Goal: Task Accomplishment & Management: Use online tool/utility

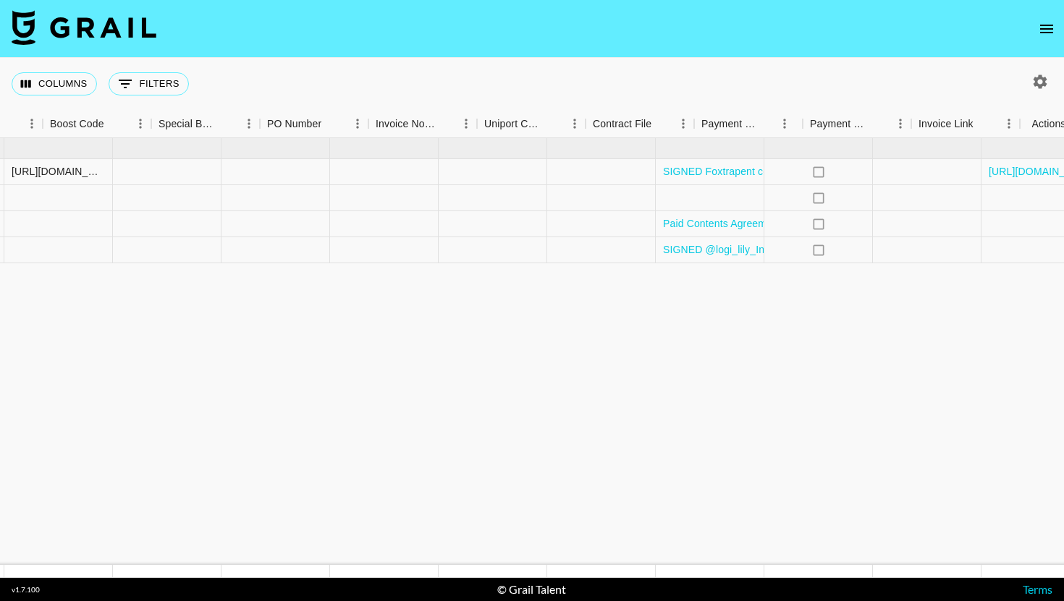
scroll to position [0, 2008]
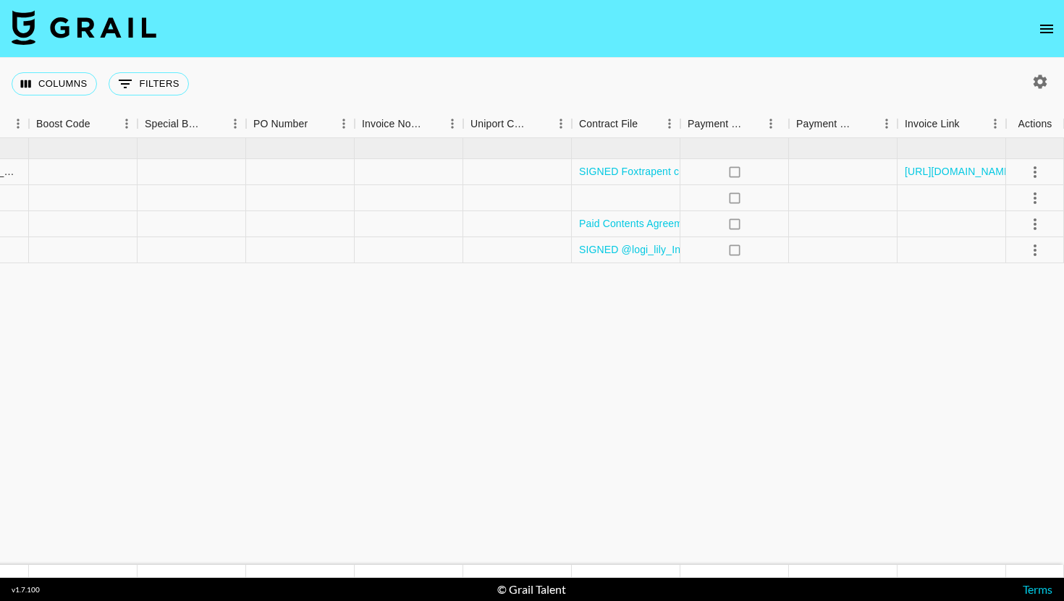
click at [1041, 30] on icon "open drawer" at bounding box center [1046, 28] width 17 height 17
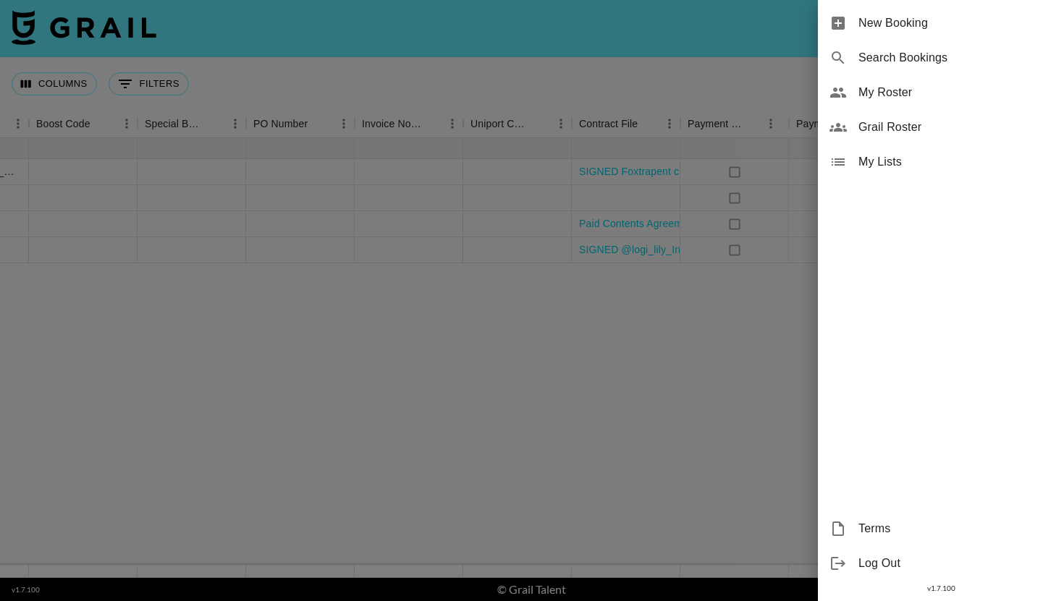
click at [954, 78] on div "My Roster" at bounding box center [941, 92] width 246 height 35
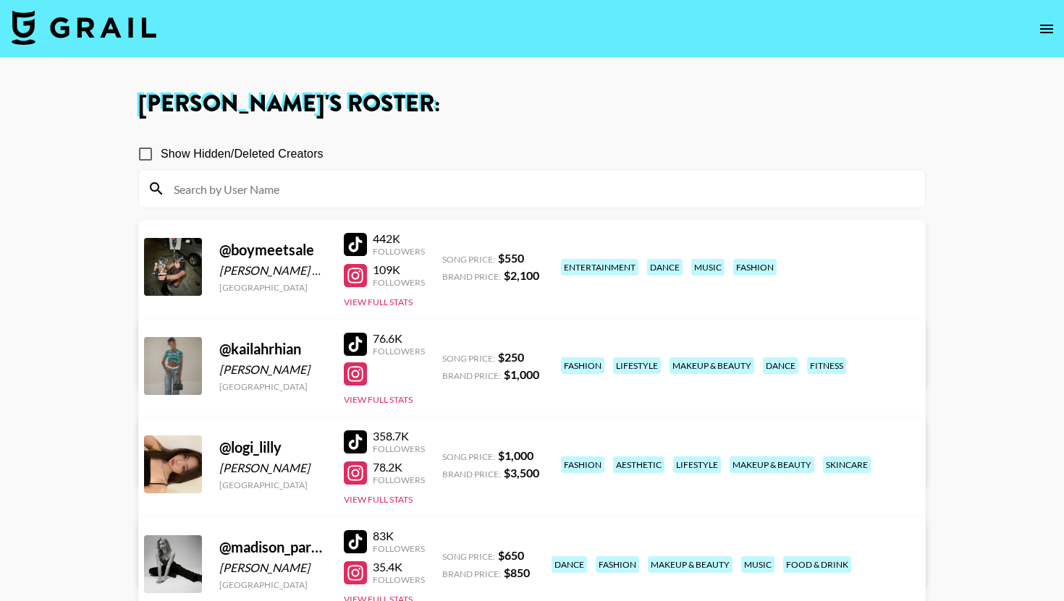
click at [1047, 30] on icon "open drawer" at bounding box center [1046, 28] width 17 height 17
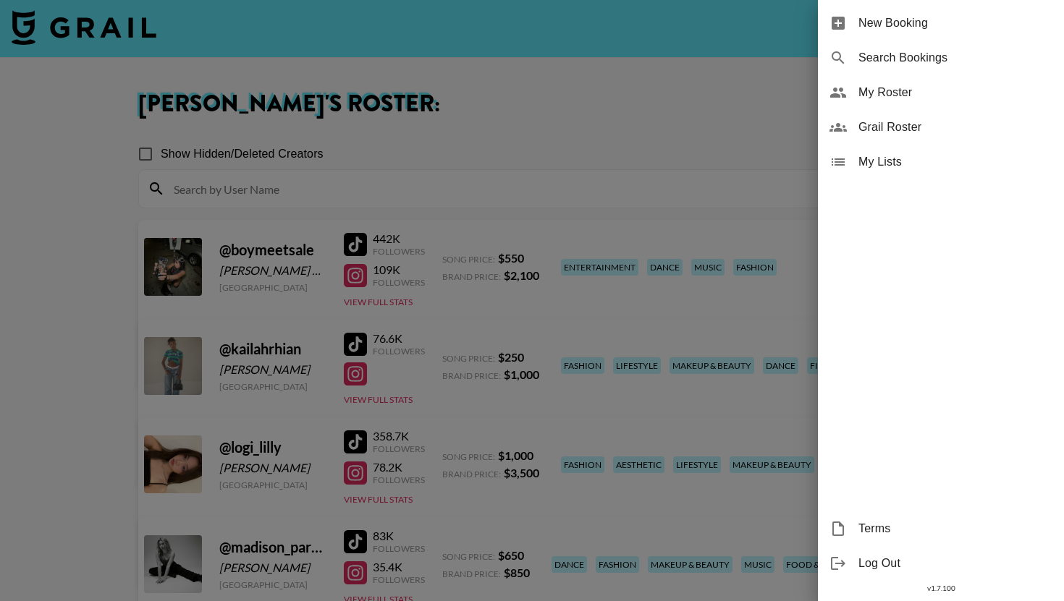
click at [496, 73] on div at bounding box center [532, 300] width 1064 height 601
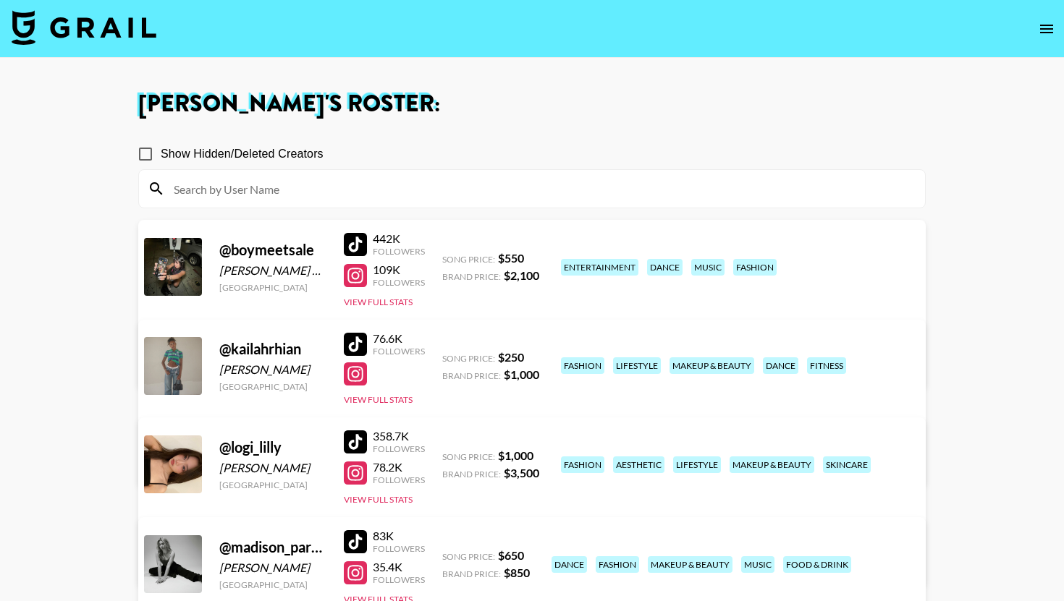
click at [137, 36] on img at bounding box center [84, 27] width 145 height 35
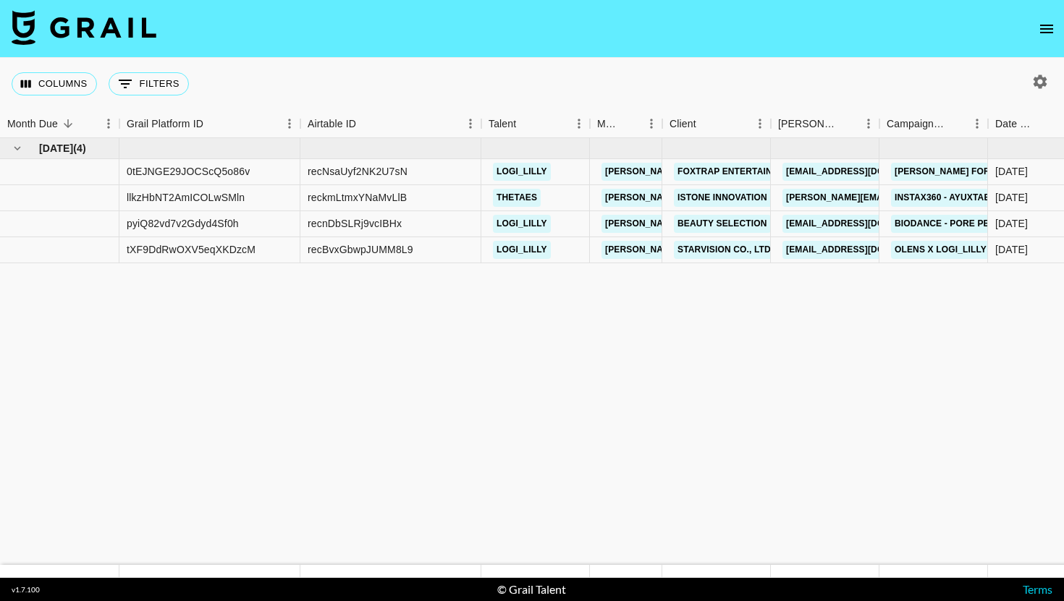
click at [1051, 32] on icon "open drawer" at bounding box center [1046, 29] width 13 height 9
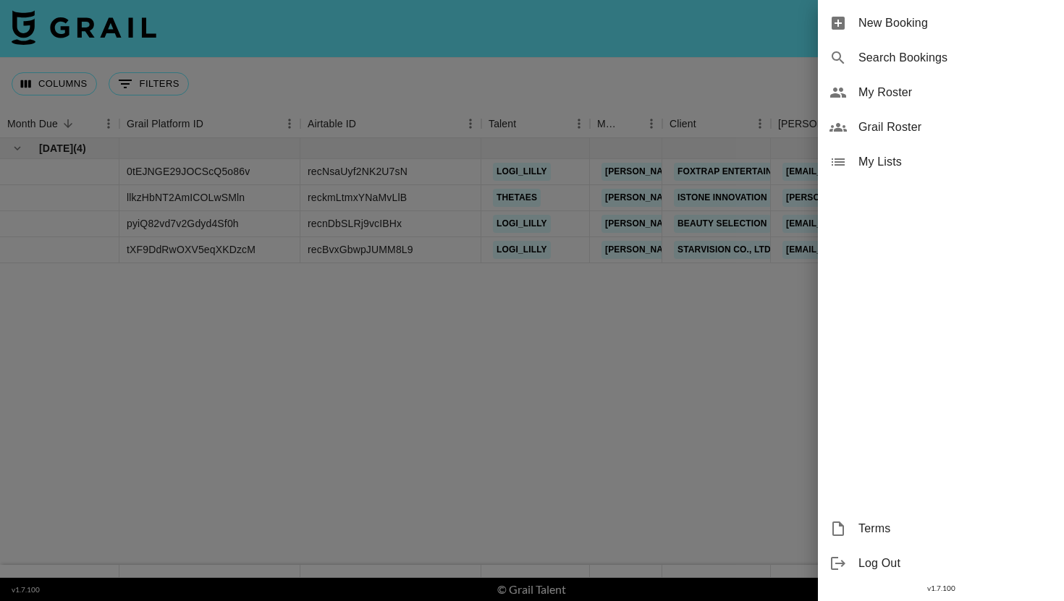
click at [892, 62] on span "Search Bookings" at bounding box center [955, 57] width 194 height 17
select select "id"
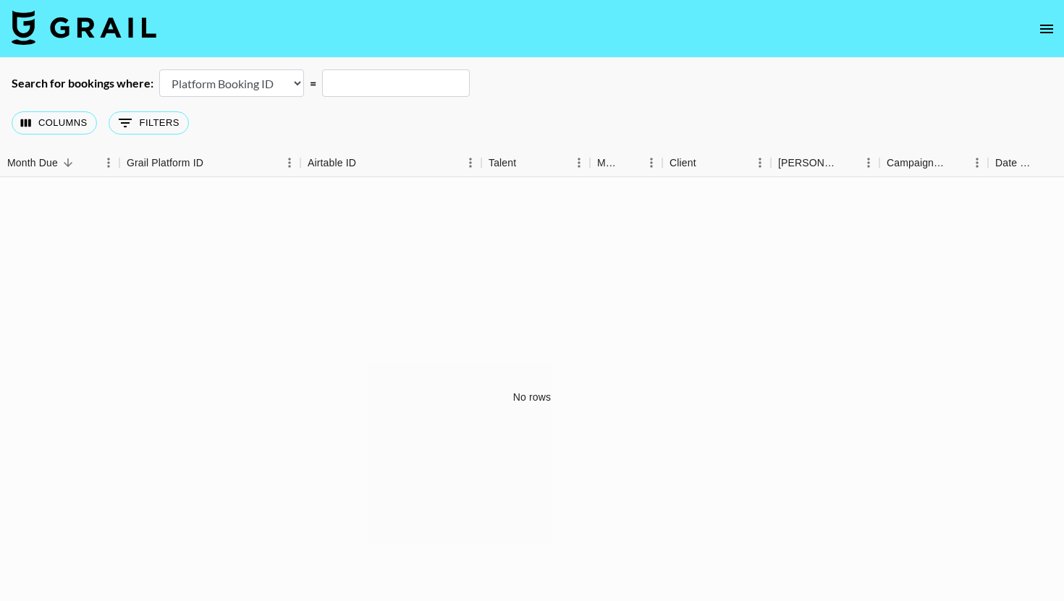
click at [1046, 28] on icon "open drawer" at bounding box center [1046, 29] width 13 height 9
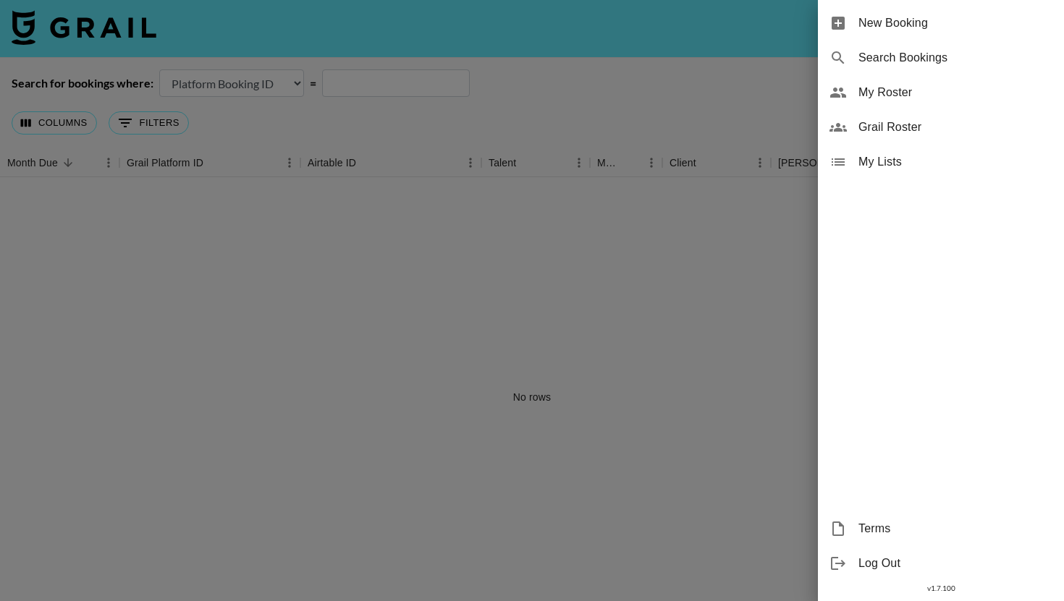
click at [917, 33] on div "New Booking" at bounding box center [941, 23] width 246 height 35
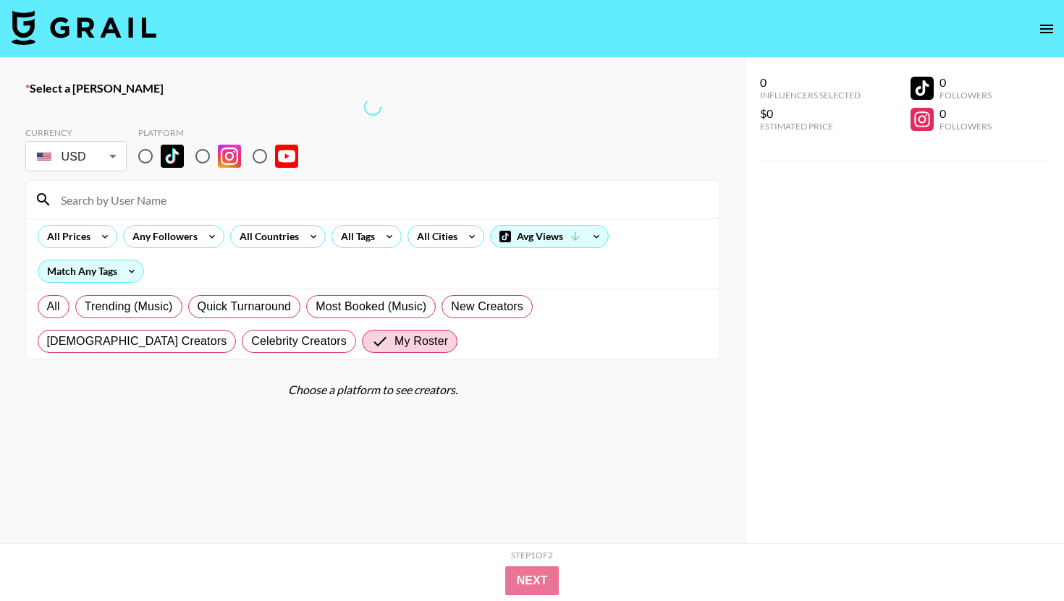
click at [1041, 32] on icon "open drawer" at bounding box center [1046, 29] width 13 height 9
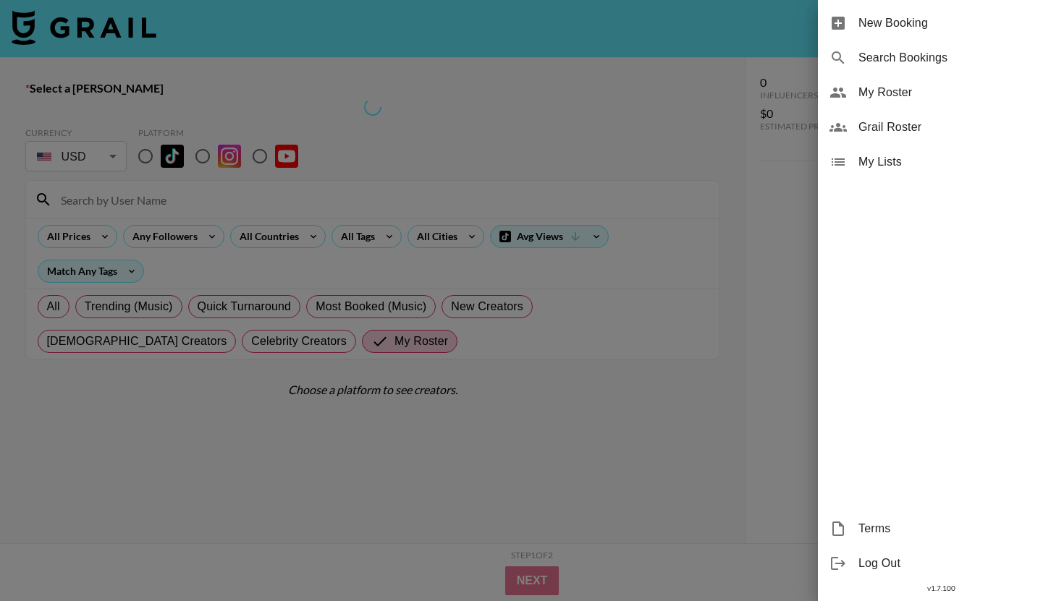
click at [913, 62] on span "Search Bookings" at bounding box center [955, 57] width 194 height 17
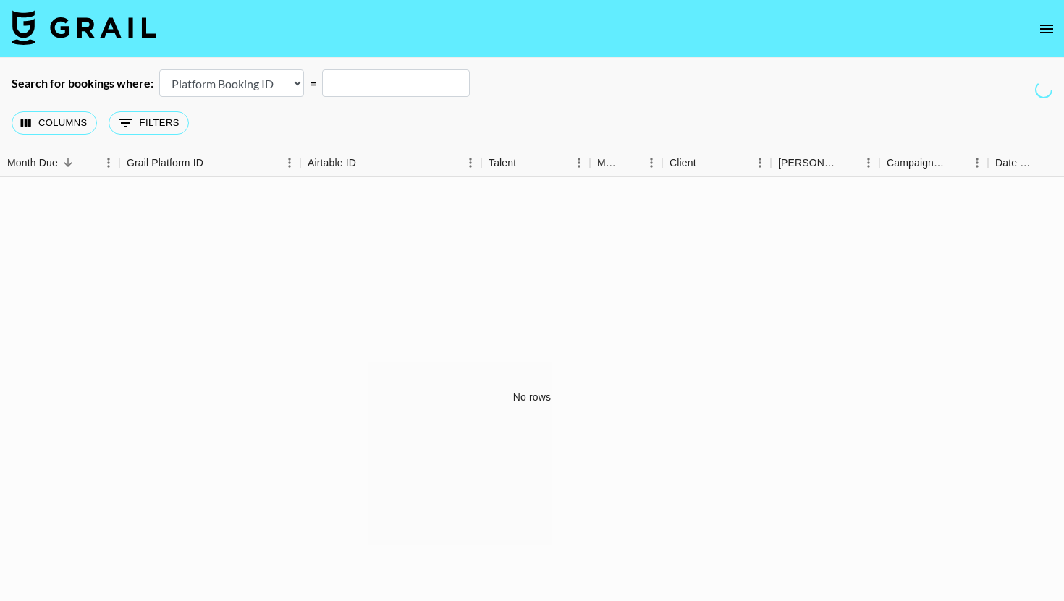
click at [407, 87] on input "text" at bounding box center [396, 82] width 148 height 27
click at [297, 86] on select "Airtable Booking ID Platform Booking ID Platform Campaign ID" at bounding box center [231, 82] width 145 height 27
select select "airtableId"
click at [159, 69] on select "Airtable Booking ID Platform Booking ID Platform Campaign ID" at bounding box center [231, 82] width 145 height 27
click at [291, 117] on div "Columns 0 Filters + Booking" at bounding box center [532, 123] width 1064 height 52
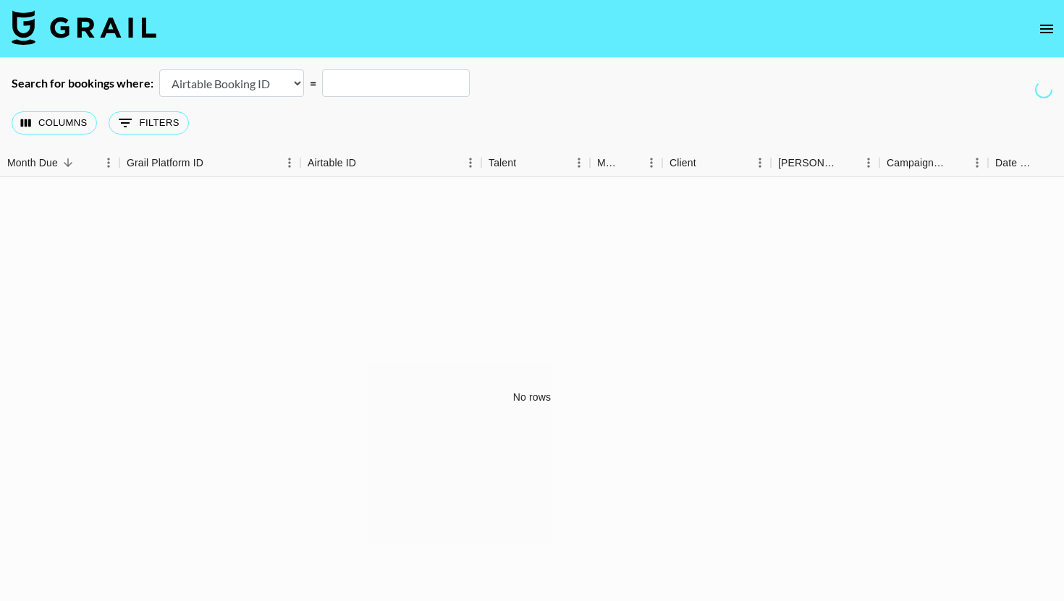
click at [298, 85] on select "Airtable Booking ID Platform Booking ID Platform Campaign ID" at bounding box center [231, 82] width 145 height 27
